Goal: Task Accomplishment & Management: Use online tool/utility

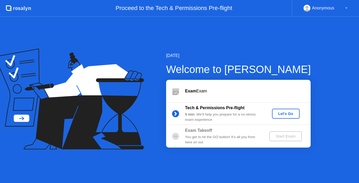
click at [280, 116] on div "Let's Go" at bounding box center [285, 114] width 23 height 4
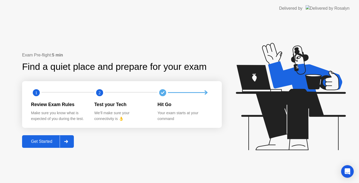
click at [45, 138] on button "Get Started" at bounding box center [48, 141] width 52 height 13
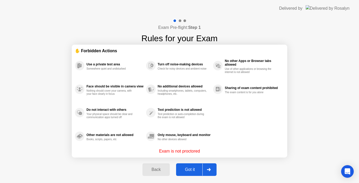
click at [188, 167] on div "Got it" at bounding box center [189, 169] width 25 height 5
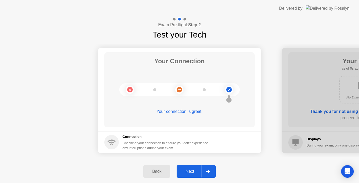
click at [188, 170] on div "Next" at bounding box center [189, 171] width 23 height 5
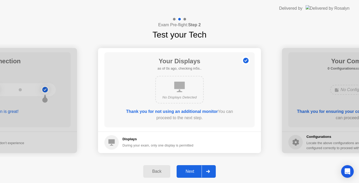
click at [188, 170] on div "Next" at bounding box center [189, 171] width 23 height 5
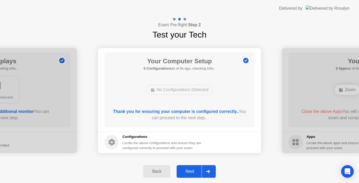
click at [188, 170] on div "Next" at bounding box center [189, 171] width 23 height 5
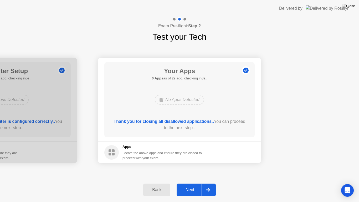
click at [191, 183] on div "Next" at bounding box center [189, 189] width 23 height 5
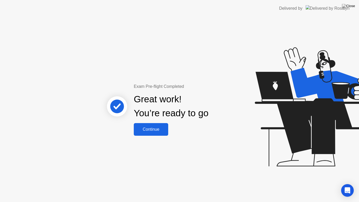
click at [165, 128] on div "Continue" at bounding box center [150, 129] width 31 height 5
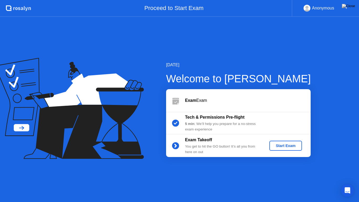
click at [283, 146] on div "Start Exam" at bounding box center [285, 145] width 28 height 4
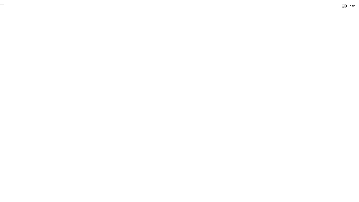
click div "End Proctoring Session"
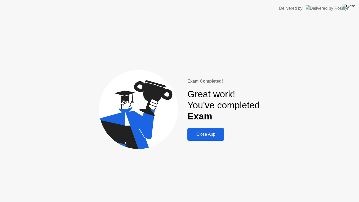
click at [351, 7] on img at bounding box center [348, 6] width 13 height 4
click at [200, 132] on div "Close App" at bounding box center [206, 134] width 34 height 5
